Goal: Transaction & Acquisition: Subscribe to service/newsletter

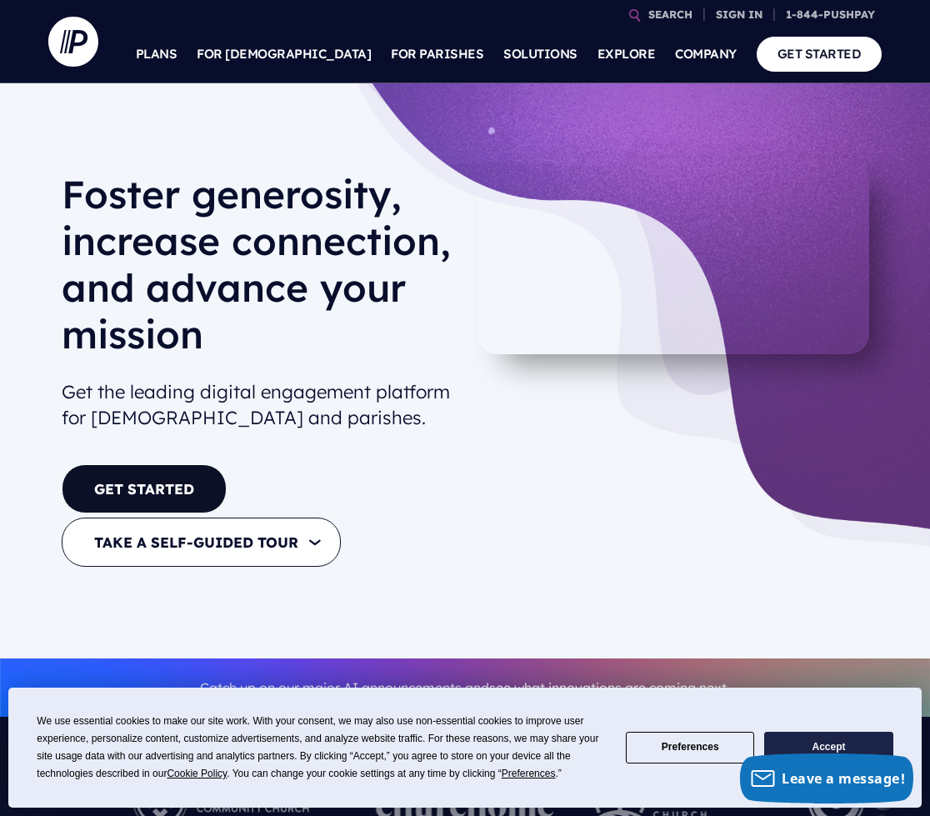
scroll to position [417, 0]
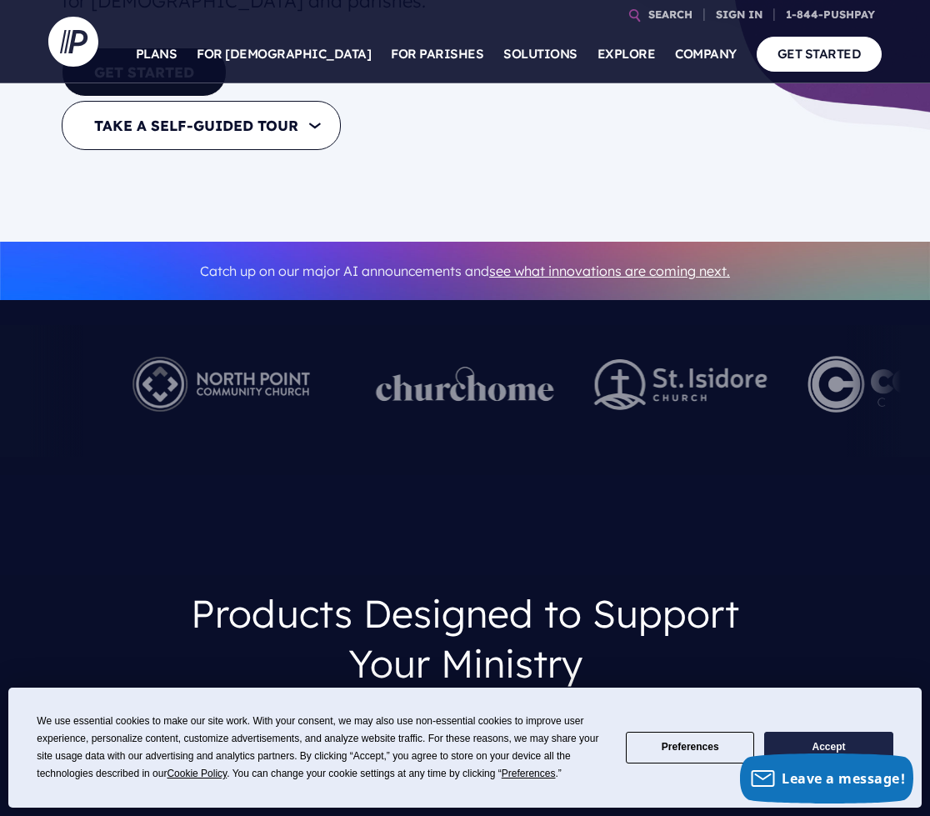
click at [848, 735] on button "Accept" at bounding box center [828, 748] width 128 height 32
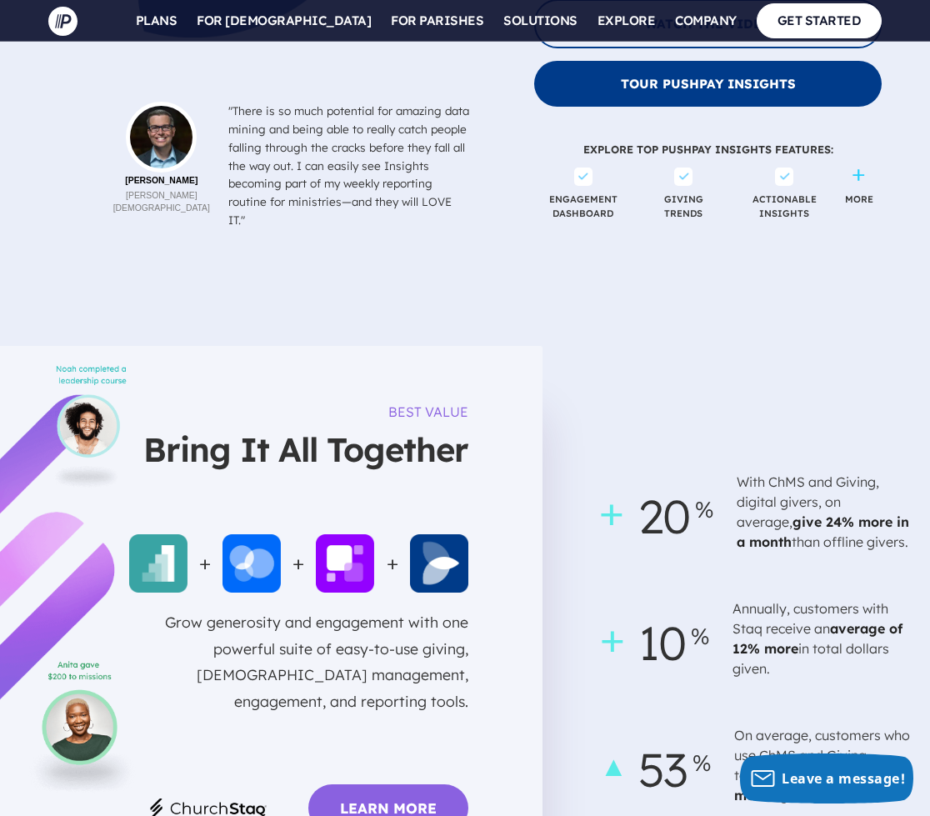
scroll to position [3499, 0]
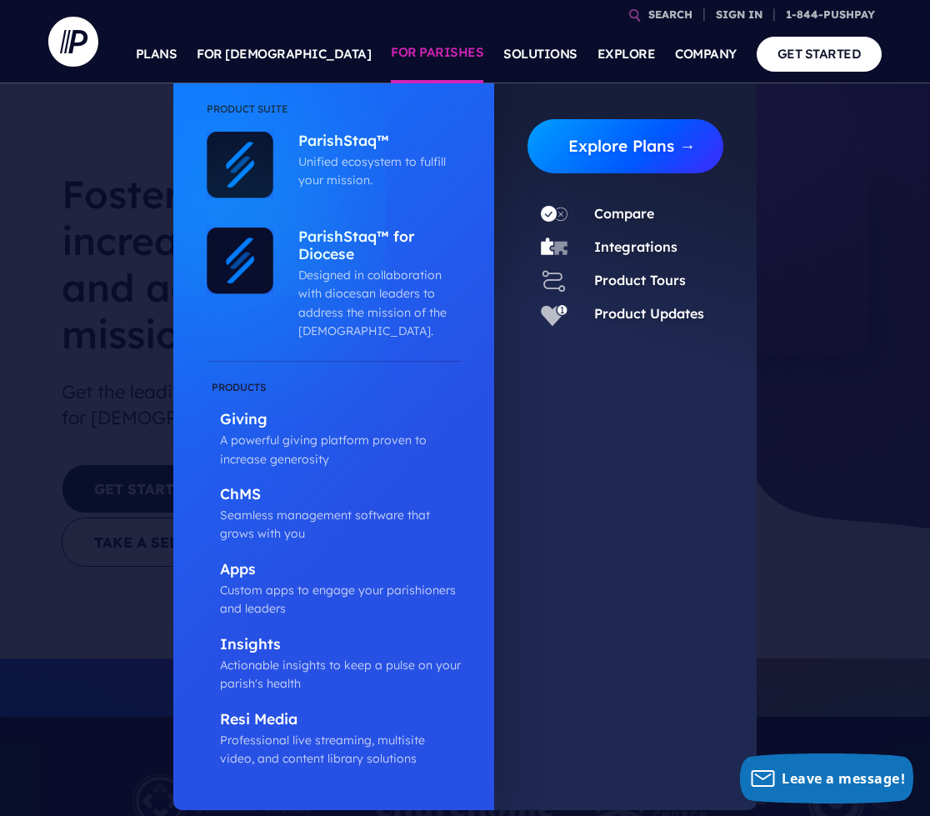
click at [550, 135] on link "Explore Plans →" at bounding box center [632, 146] width 182 height 54
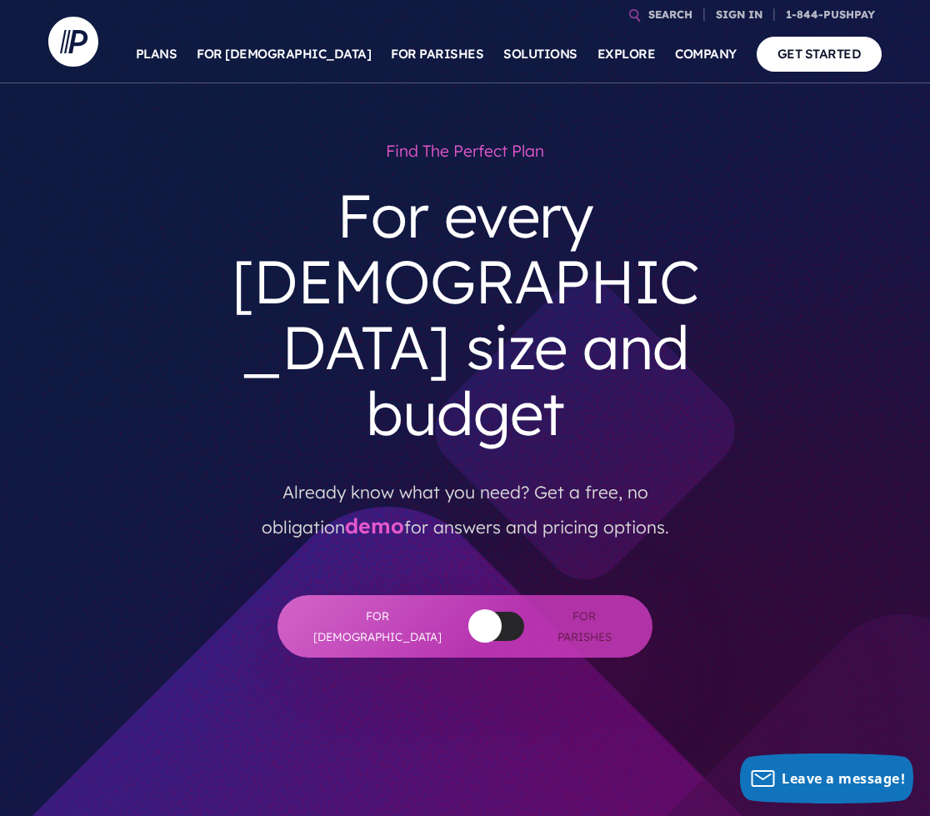
scroll to position [250, 0]
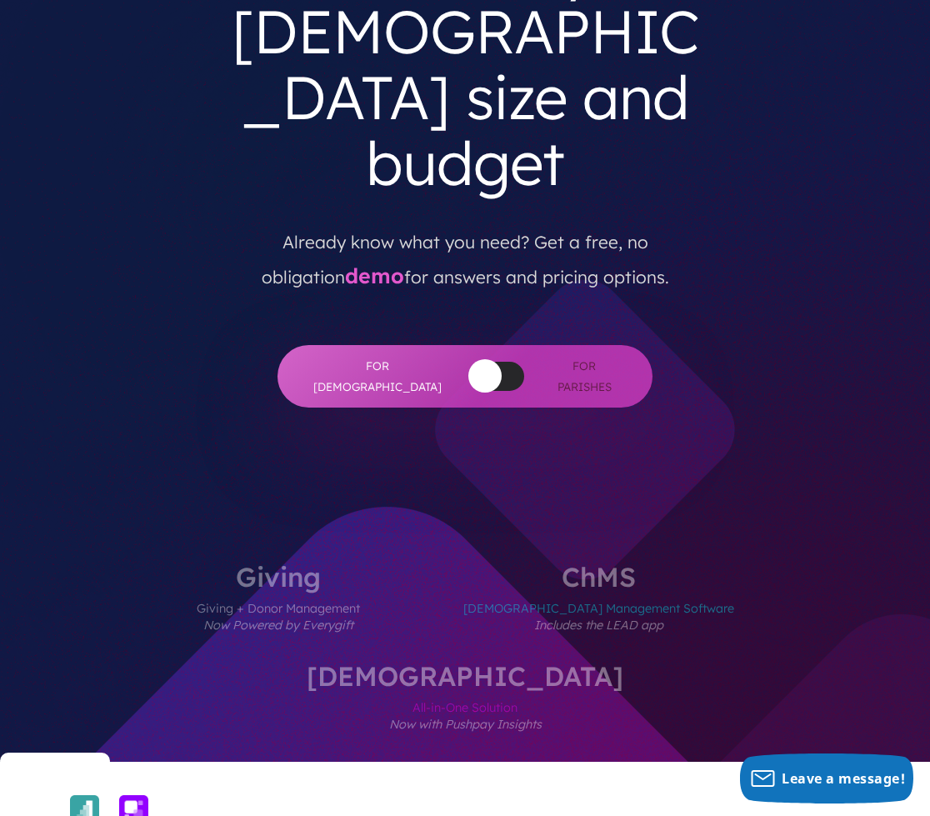
click at [471, 362] on div at bounding box center [496, 376] width 55 height 29
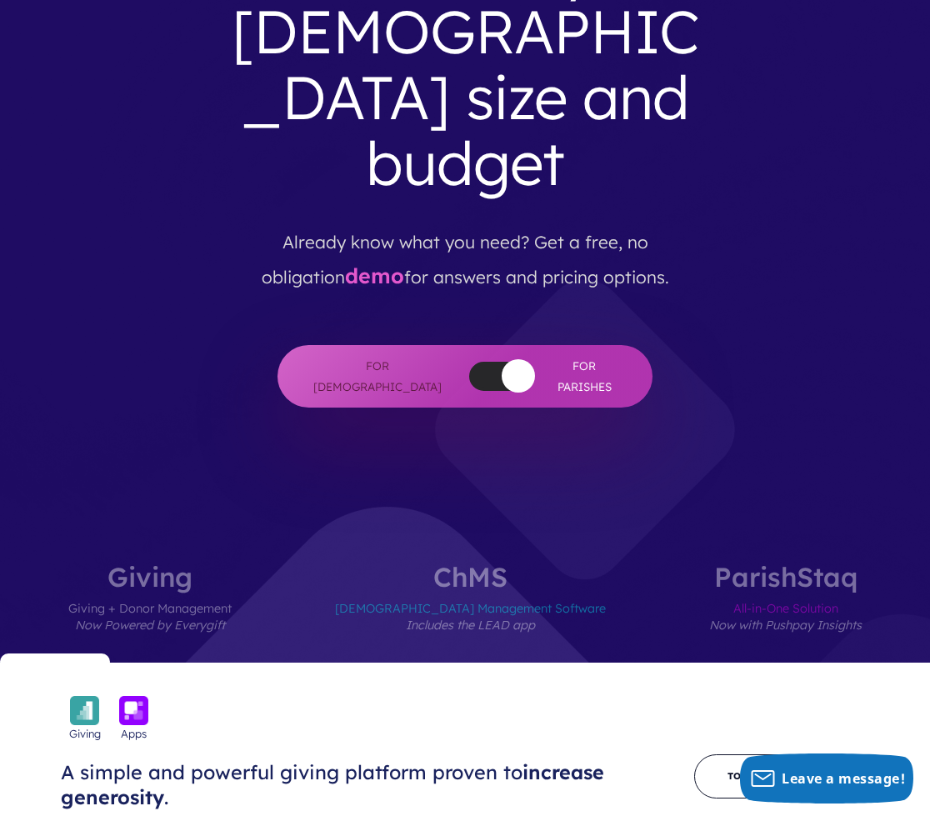
click at [502, 359] on button "button" at bounding box center [518, 375] width 33 height 33
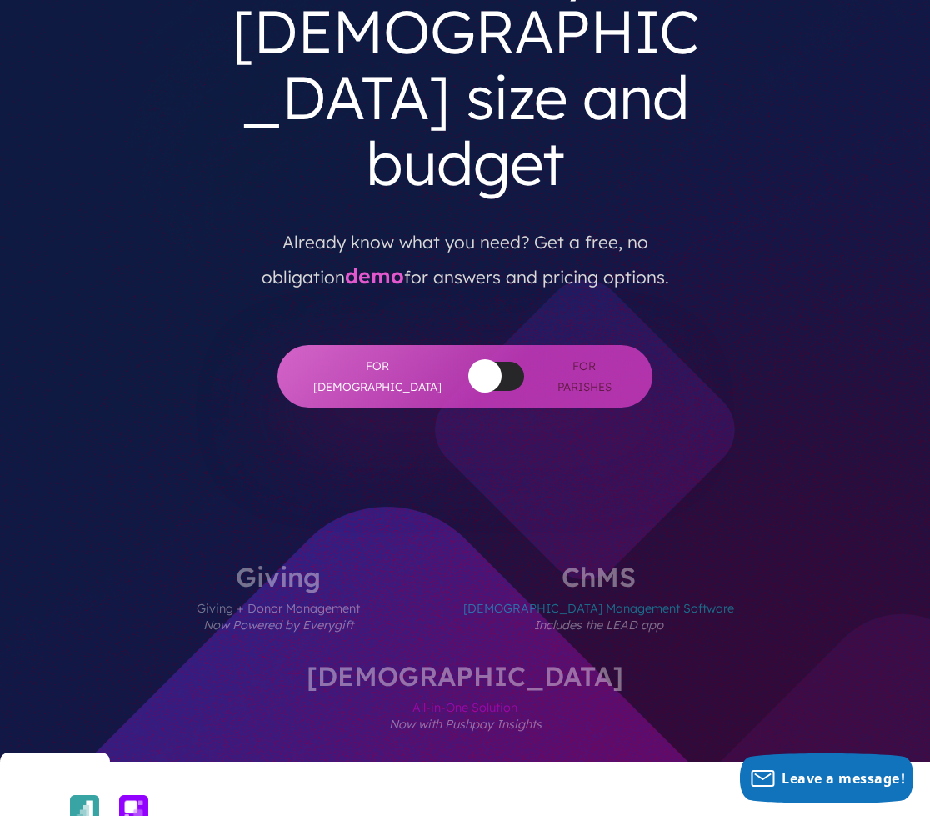
click at [469, 362] on div at bounding box center [496, 376] width 55 height 29
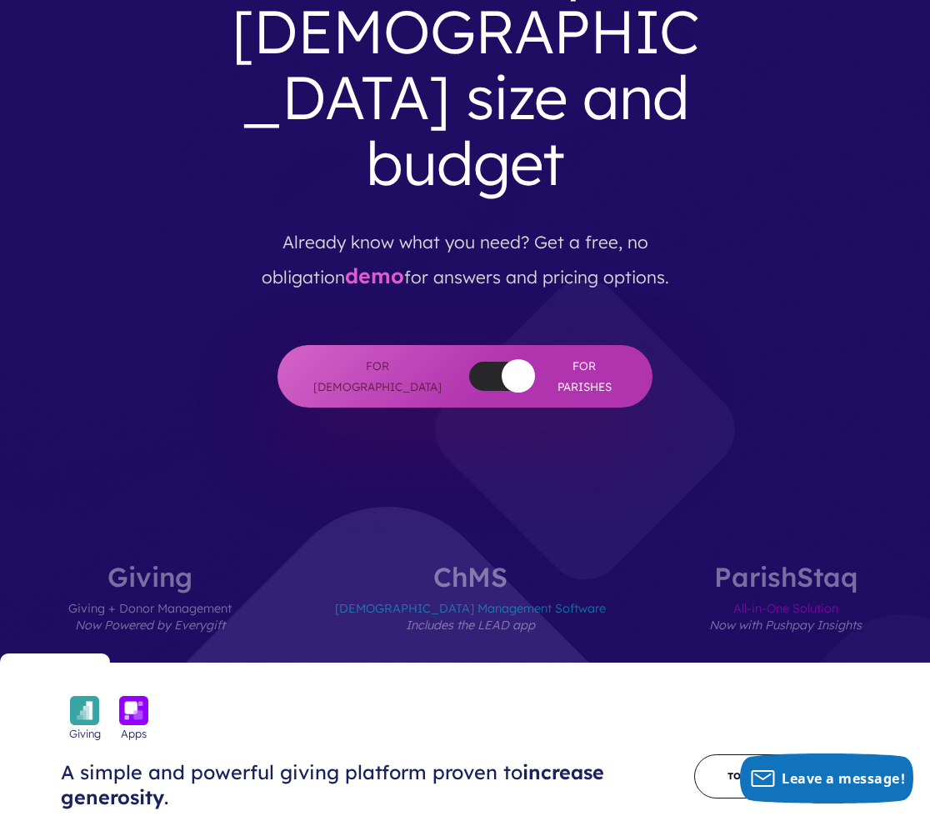
click at [708, 563] on label "[DEMOGRAPHIC_DATA] All-in-One Solution Now with Pushpay Insights" at bounding box center [785, 612] width 252 height 99
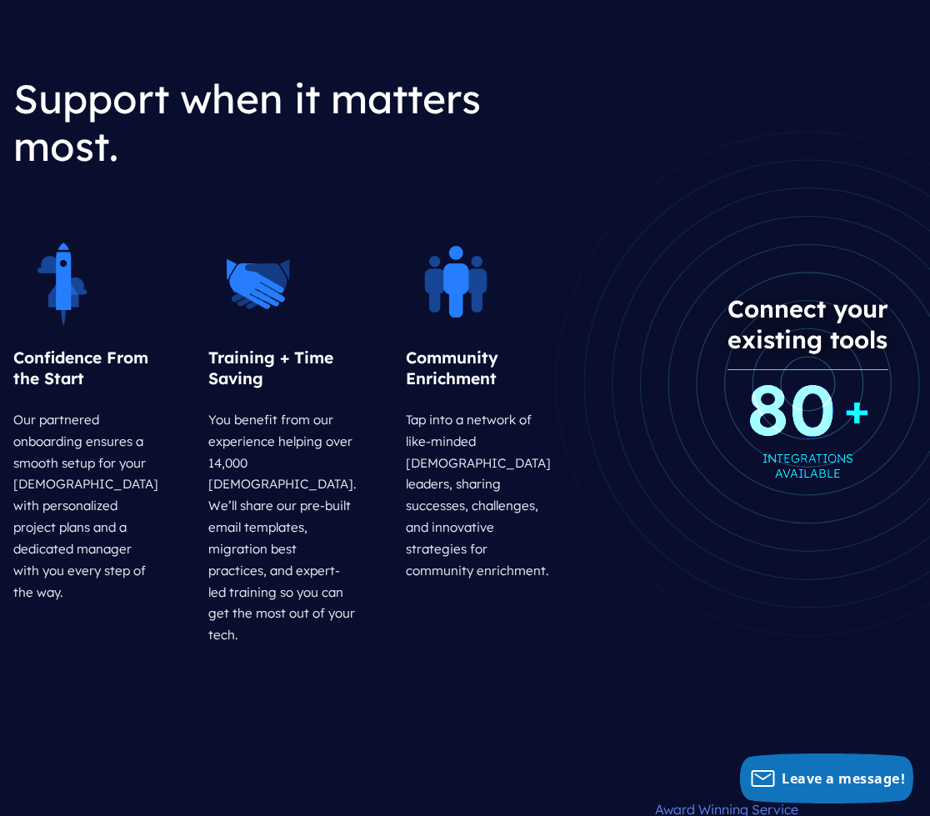
scroll to position [2250, 0]
